Goal: Navigation & Orientation: Find specific page/section

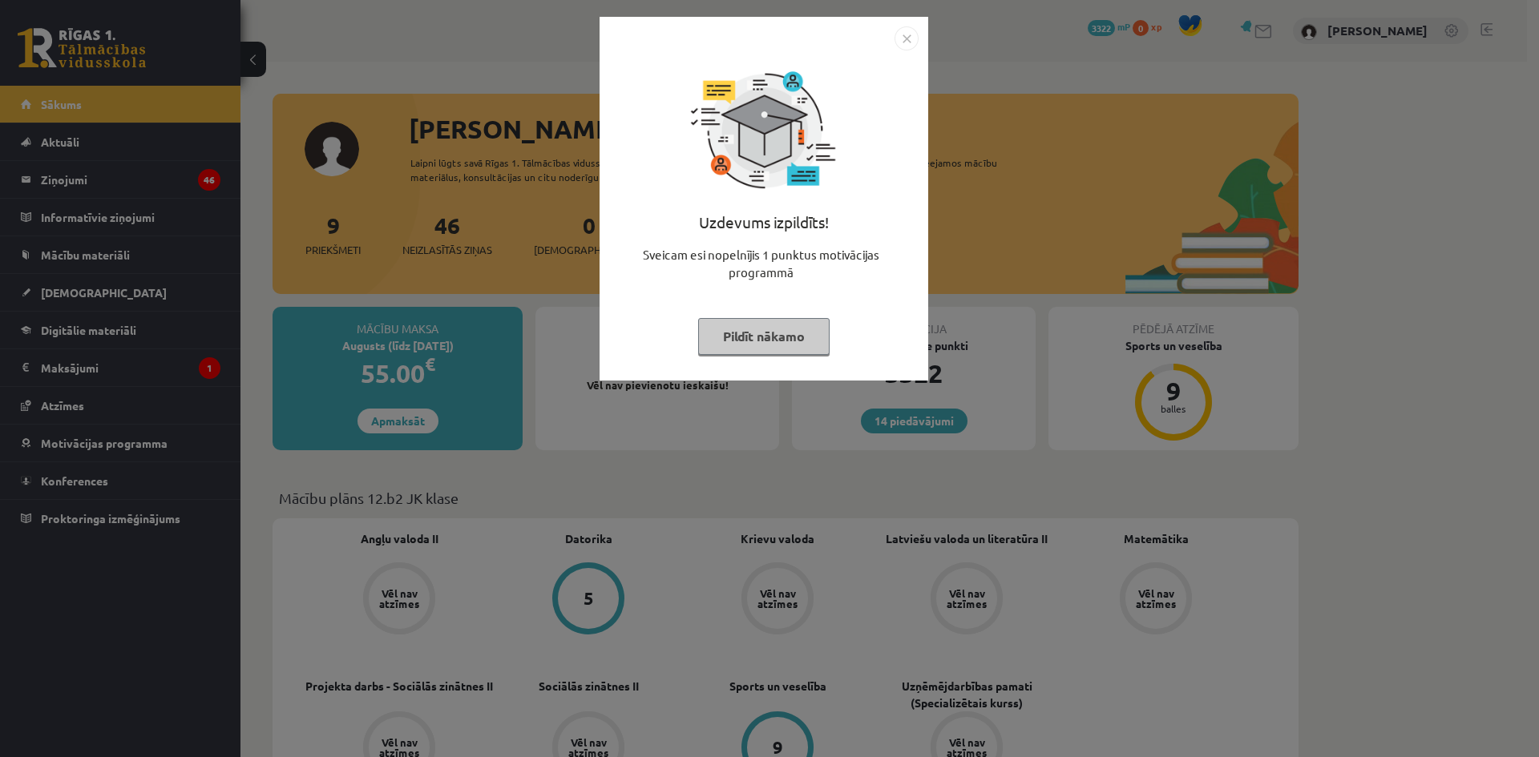
click at [776, 331] on button "Pildīt nākamo" at bounding box center [763, 336] width 131 height 37
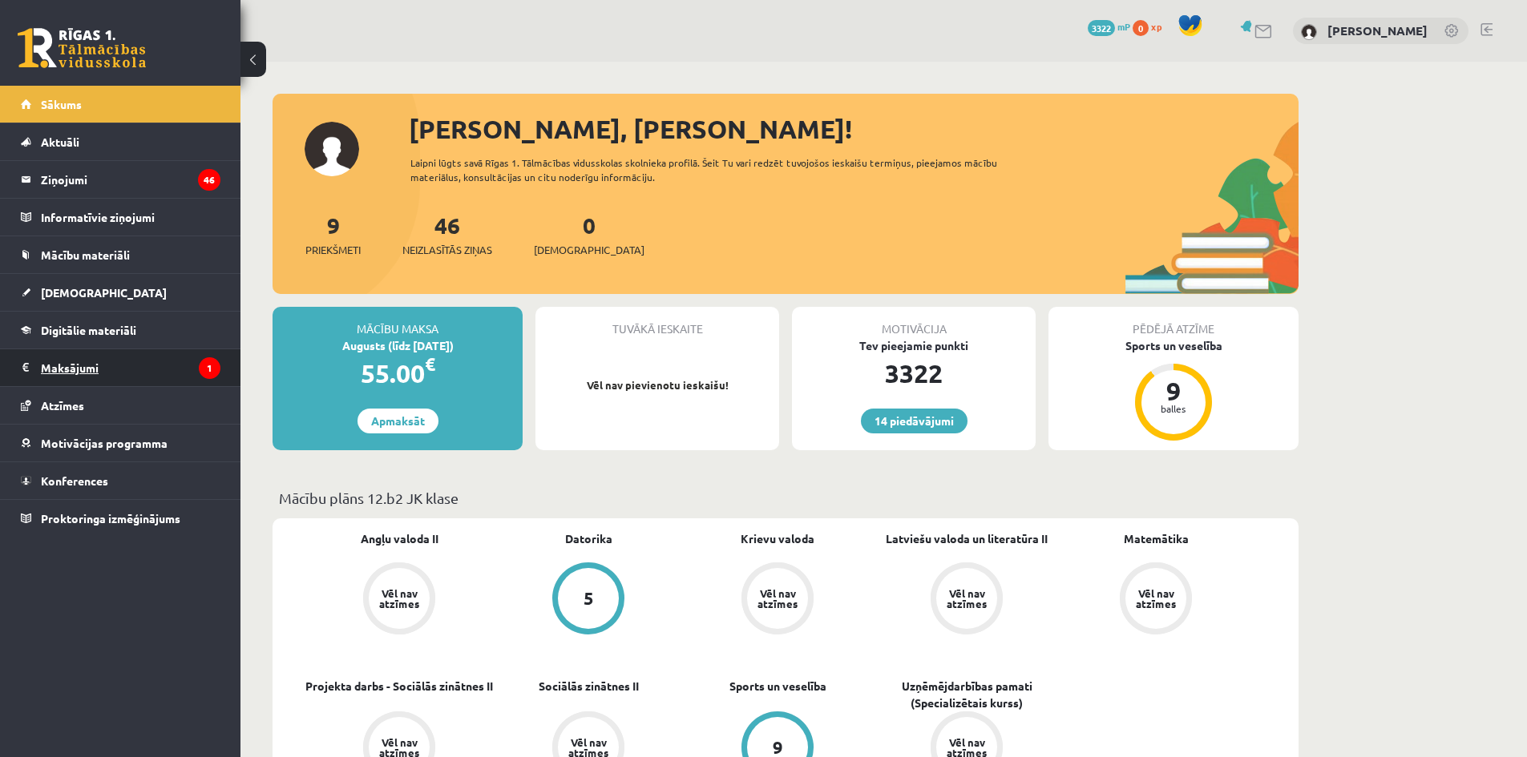
click at [84, 369] on legend "Maksājumi 1" at bounding box center [131, 367] width 180 height 37
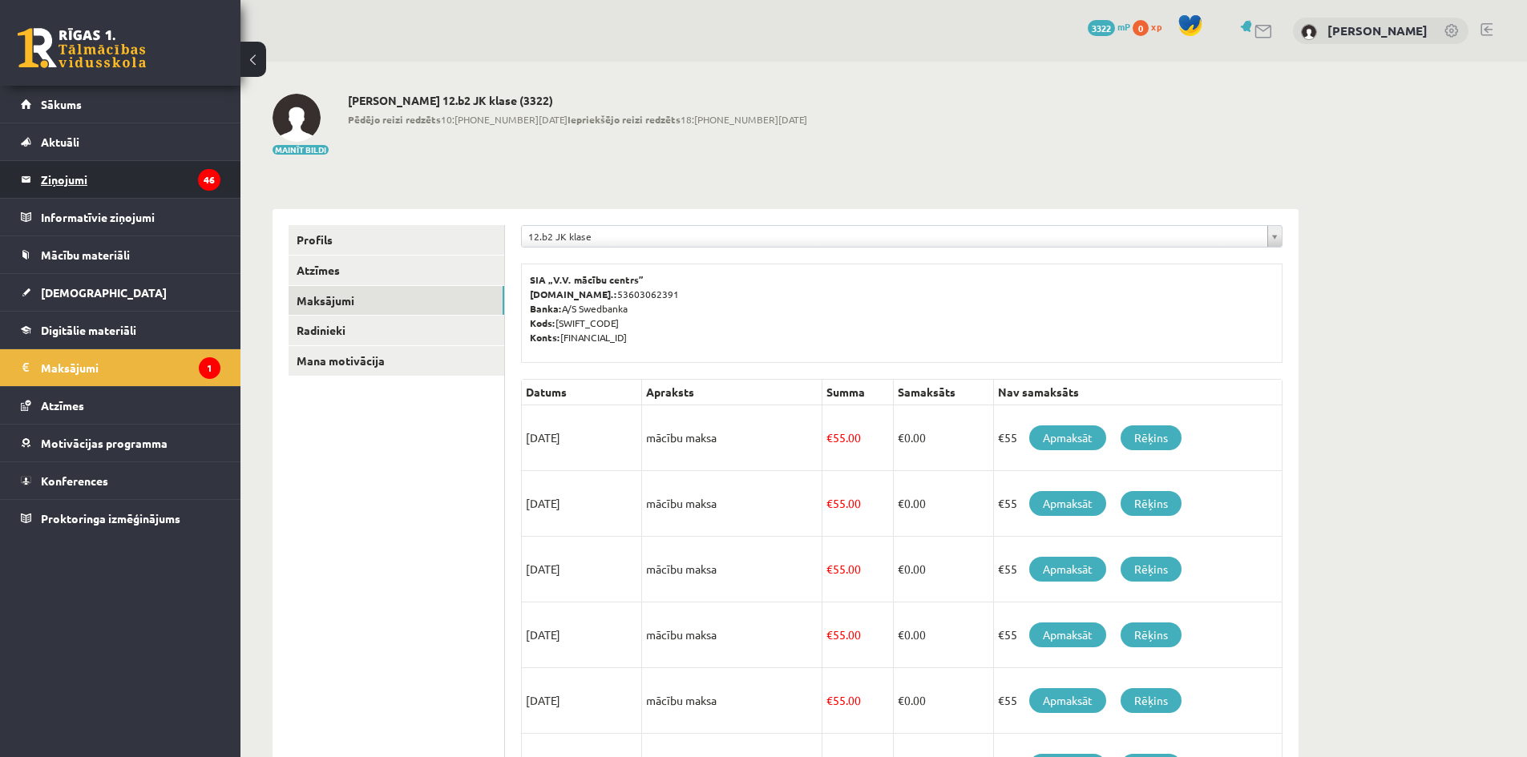
click at [68, 175] on legend "Ziņojumi 46" at bounding box center [131, 179] width 180 height 37
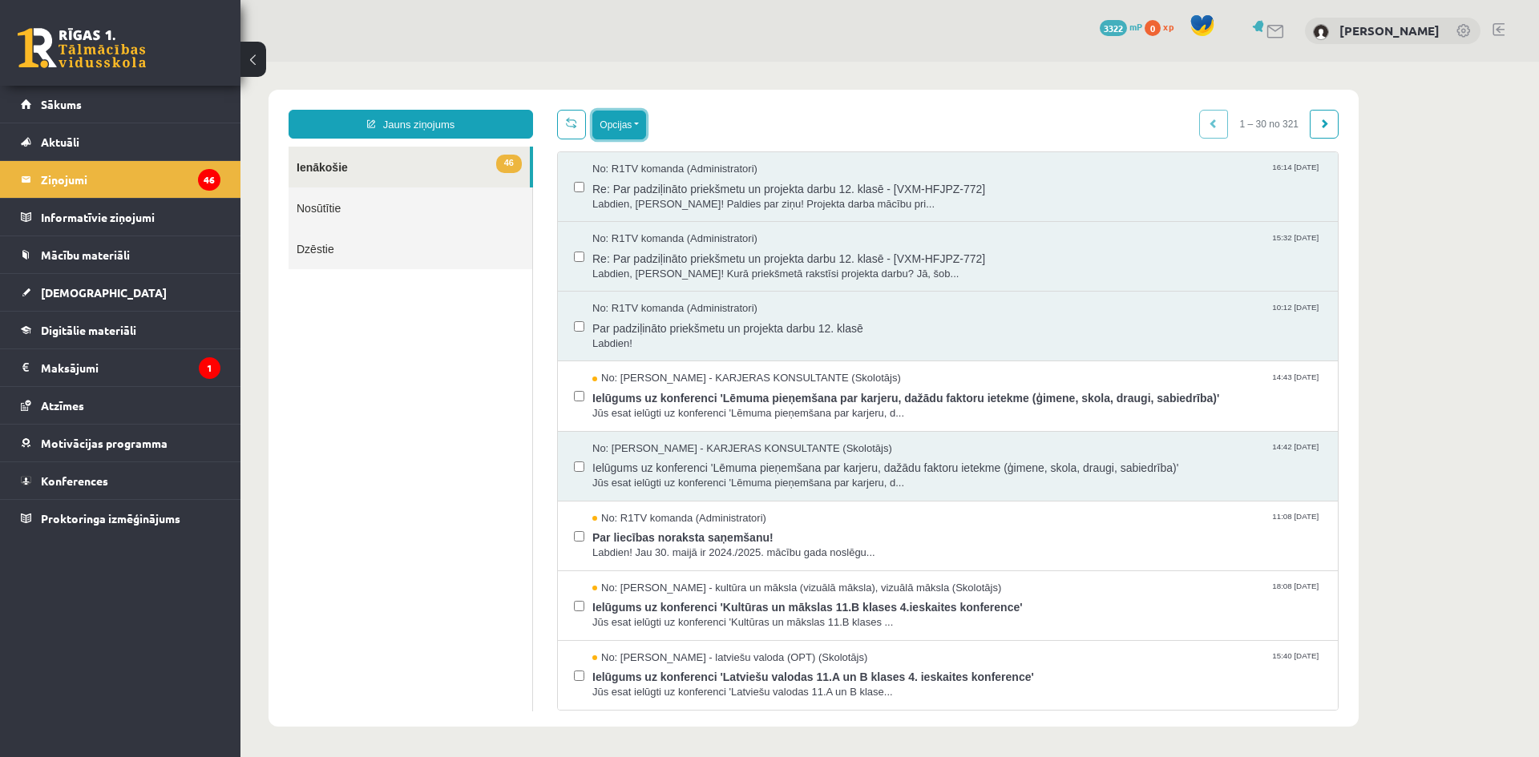
click at [635, 123] on button "Opcijas" at bounding box center [619, 125] width 54 height 29
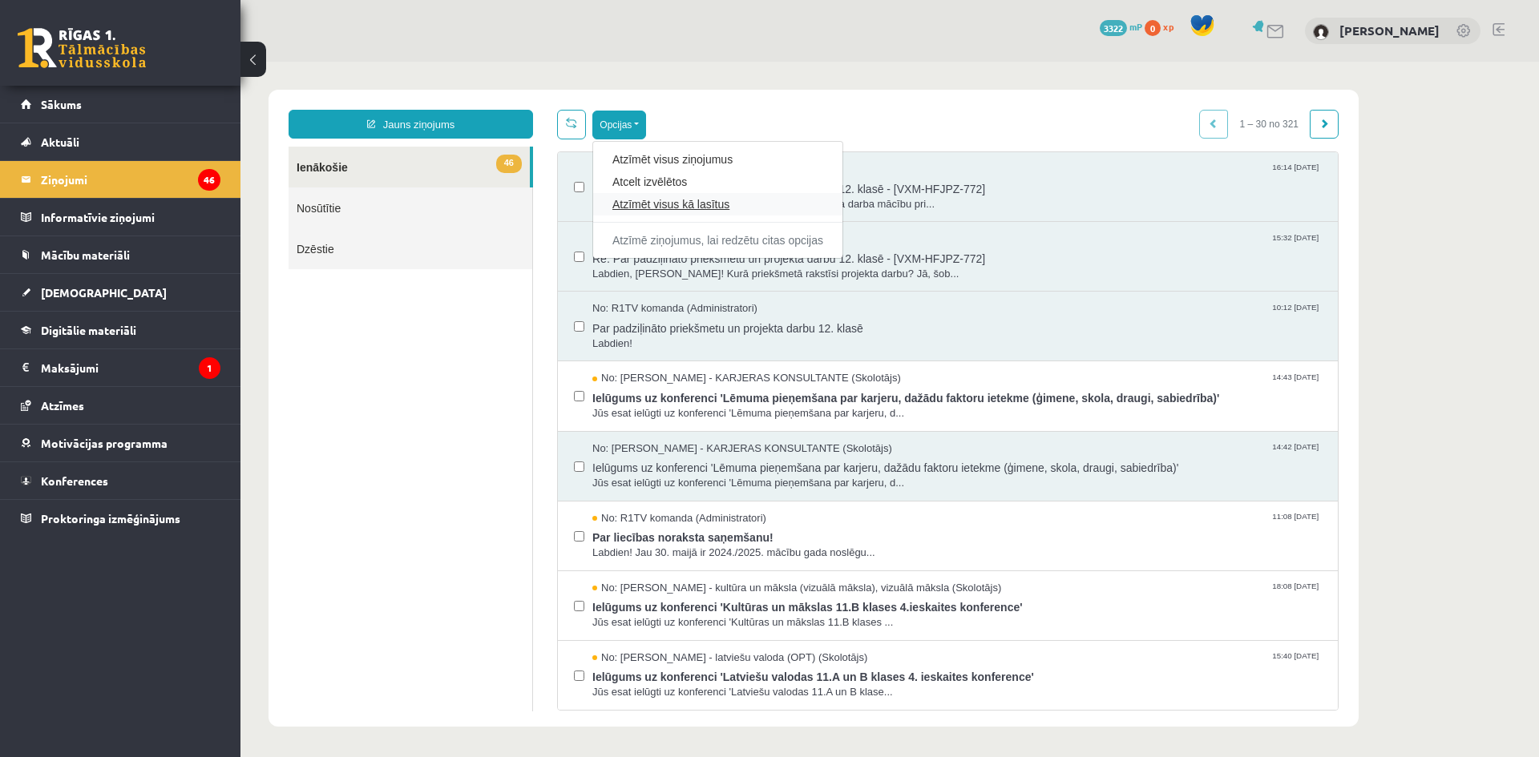
click at [652, 206] on link "Atzīmēt visus kā lasītus" at bounding box center [717, 204] width 211 height 16
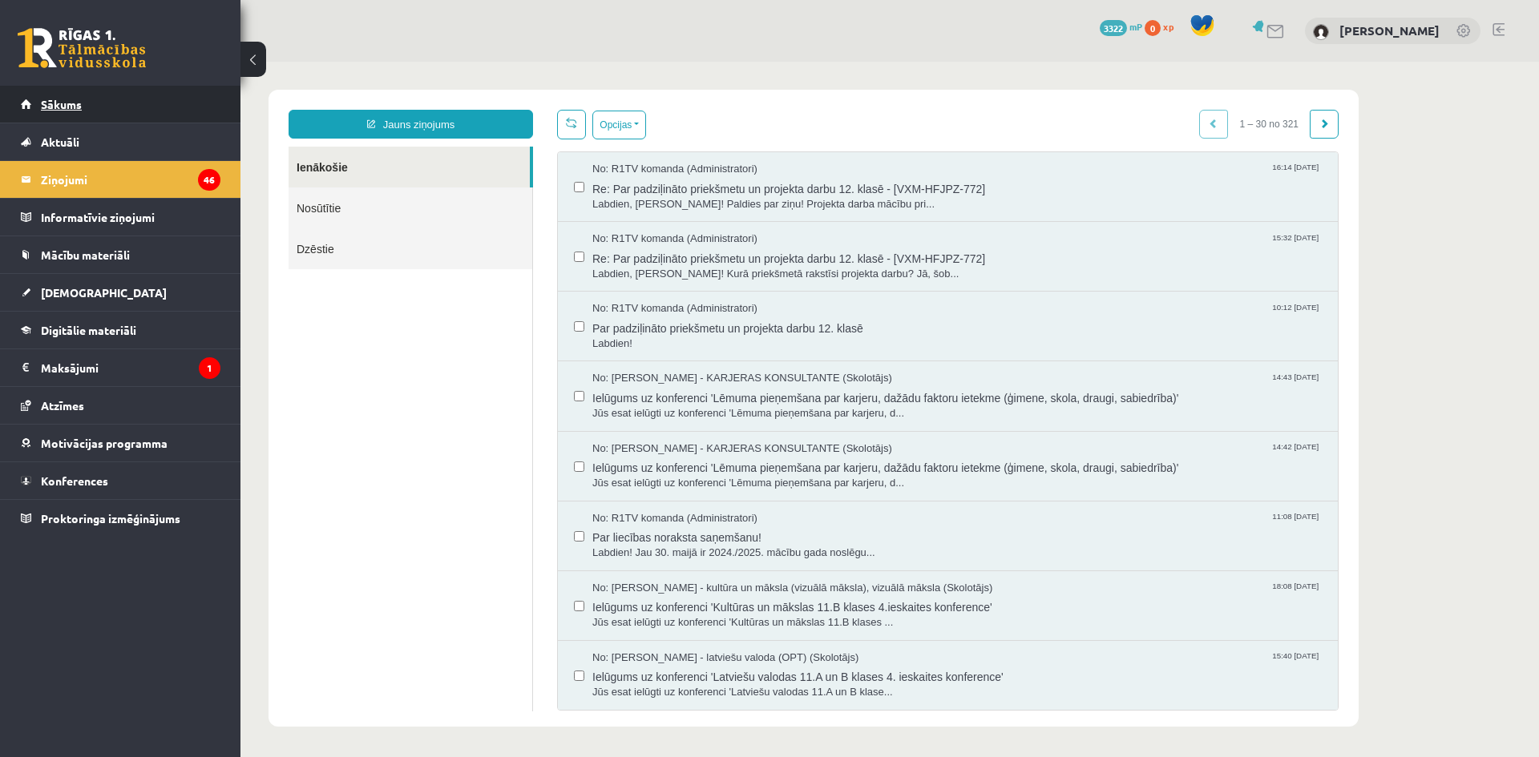
click at [67, 101] on span "Sākums" at bounding box center [61, 104] width 41 height 14
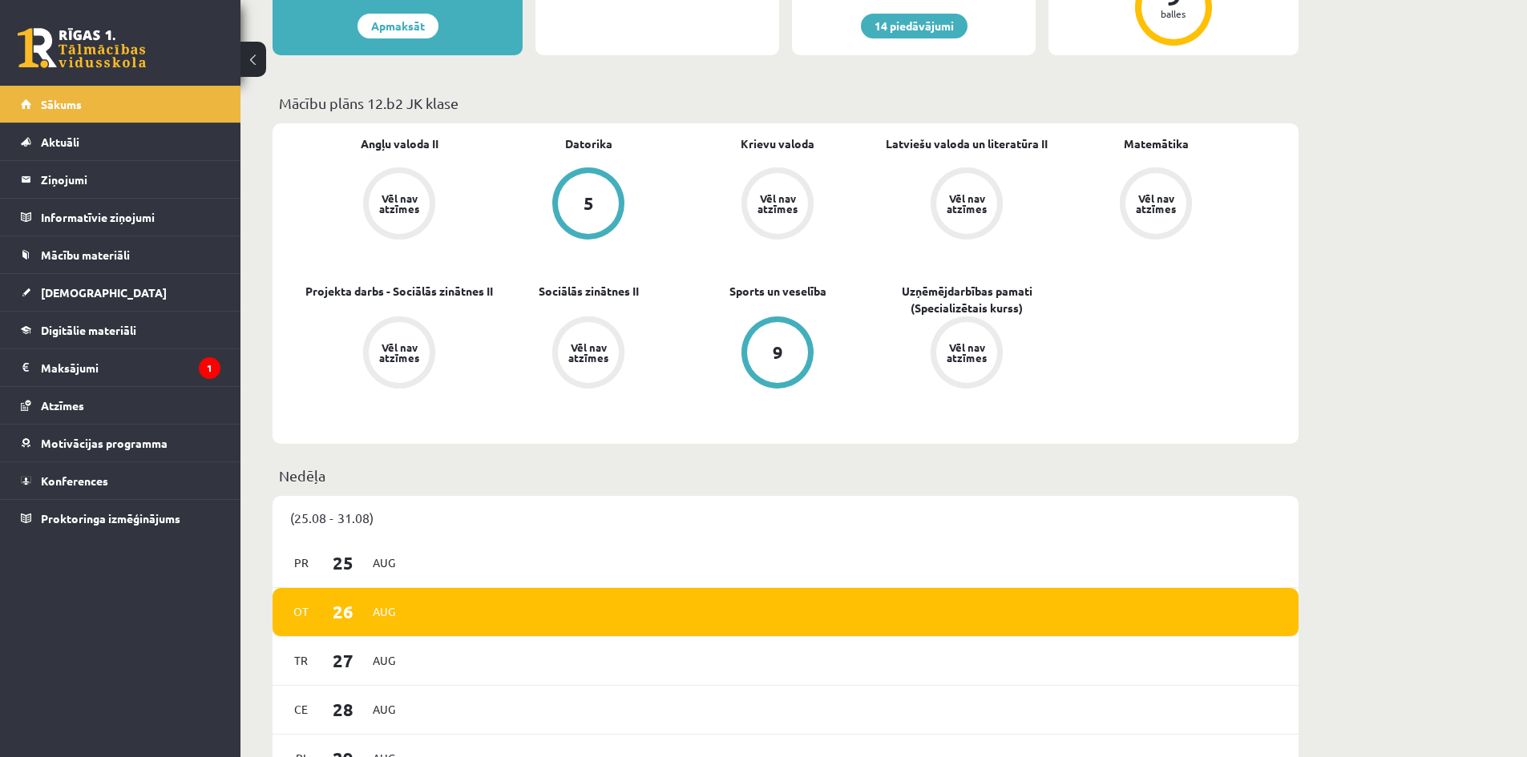
scroll to position [481, 0]
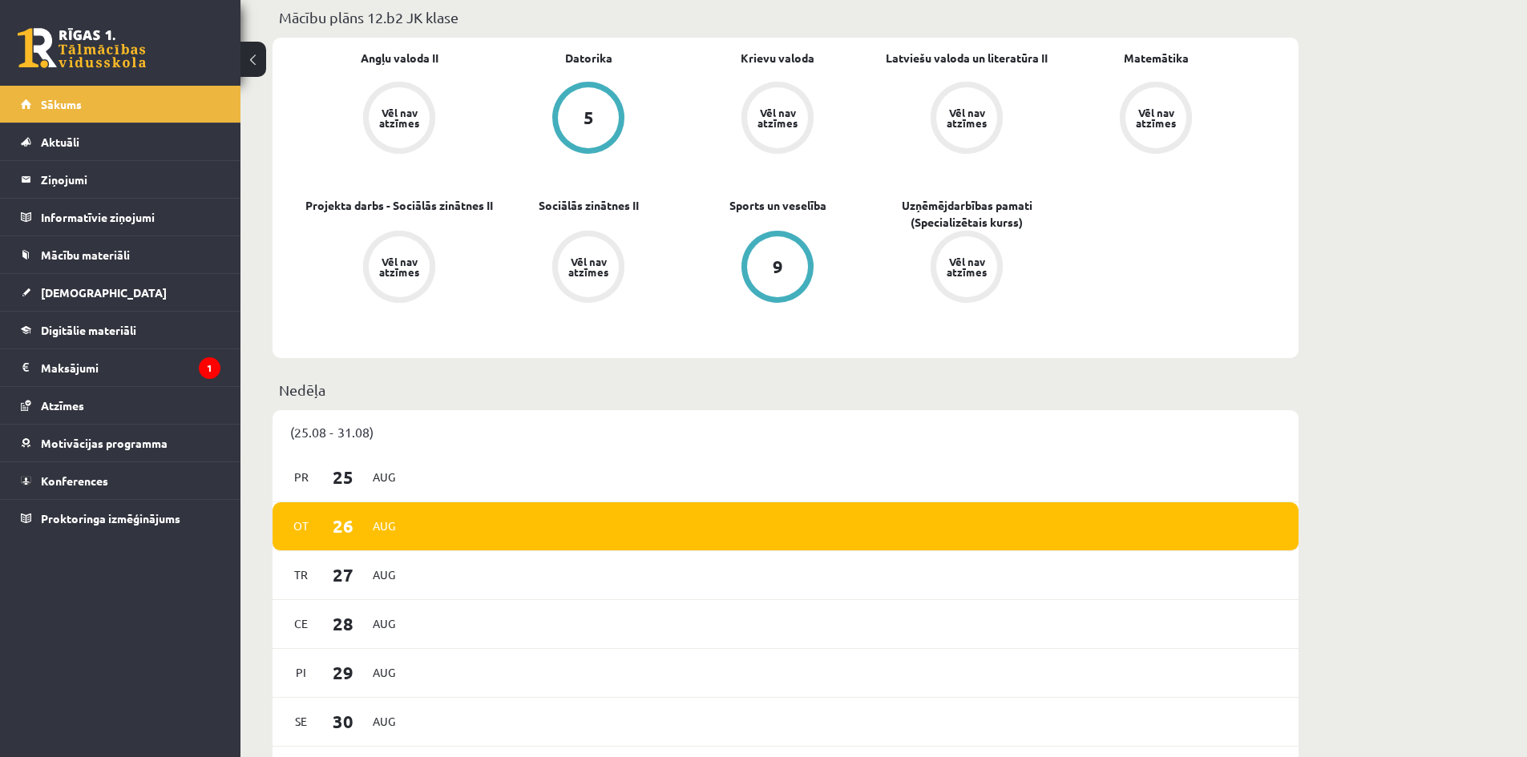
click at [405, 267] on div "Vēl nav atzīmes" at bounding box center [399, 266] width 45 height 21
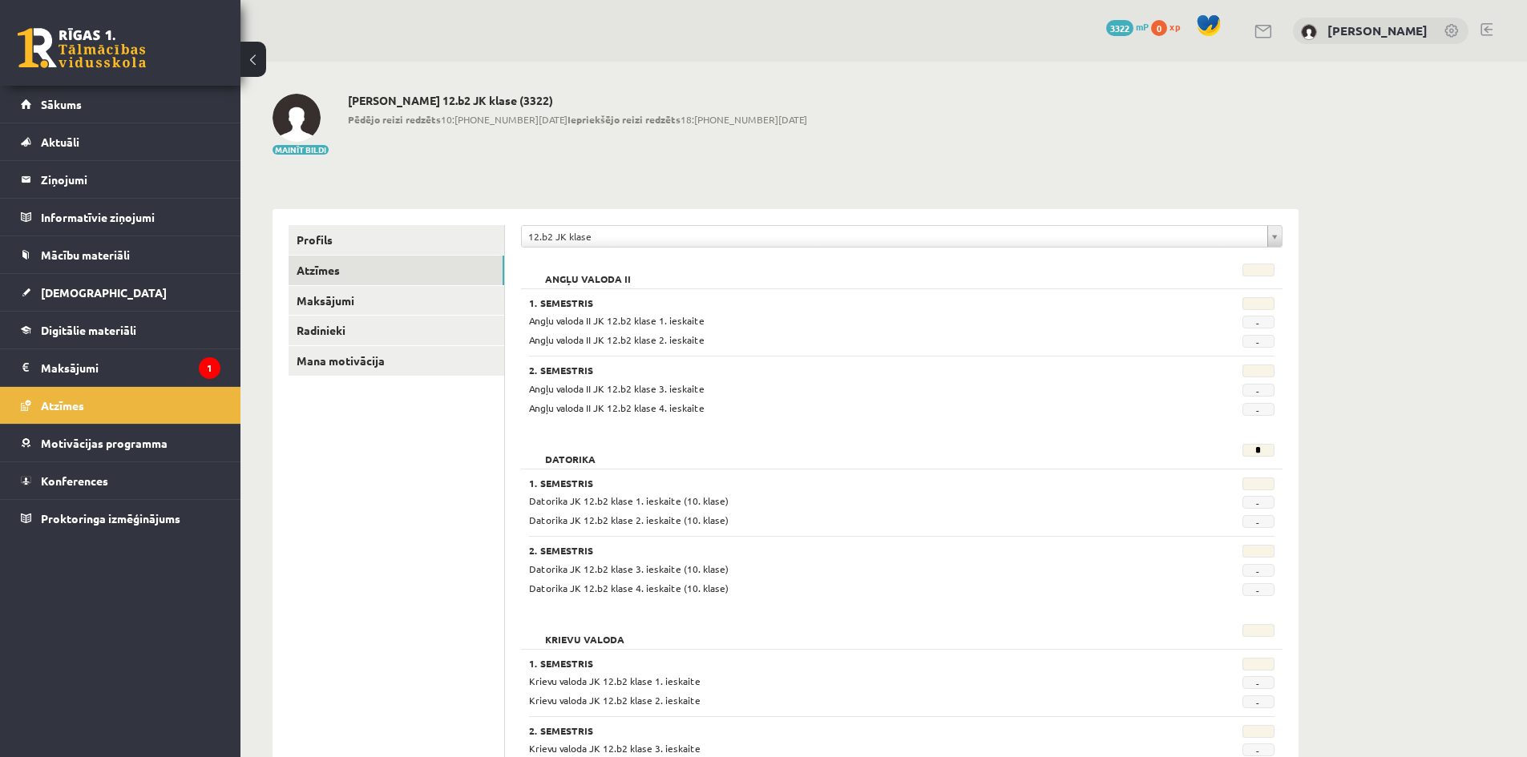
click at [1487, 30] on link at bounding box center [1486, 29] width 12 height 13
